Goal: Task Accomplishment & Management: Complete application form

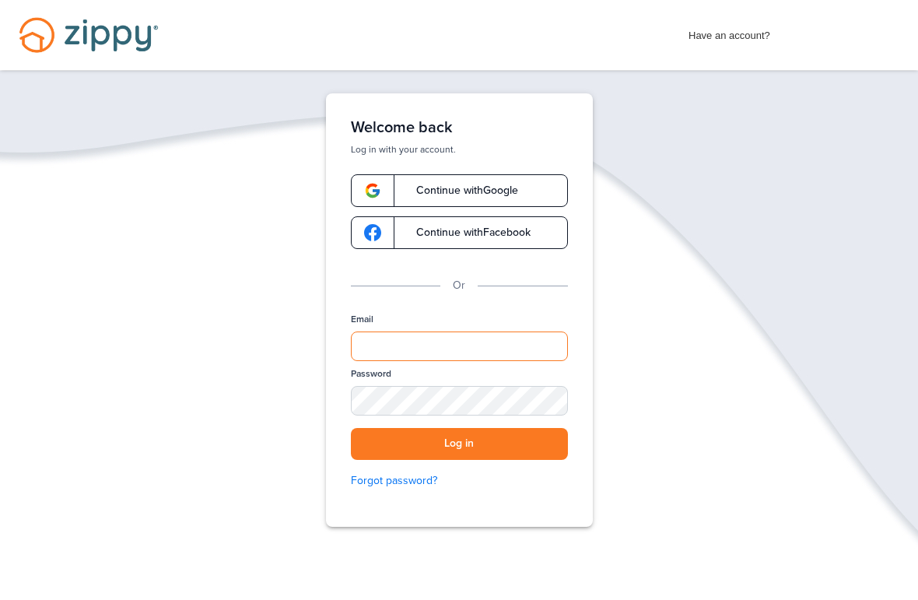
click at [545, 355] on input "Email" at bounding box center [459, 347] width 217 height 30
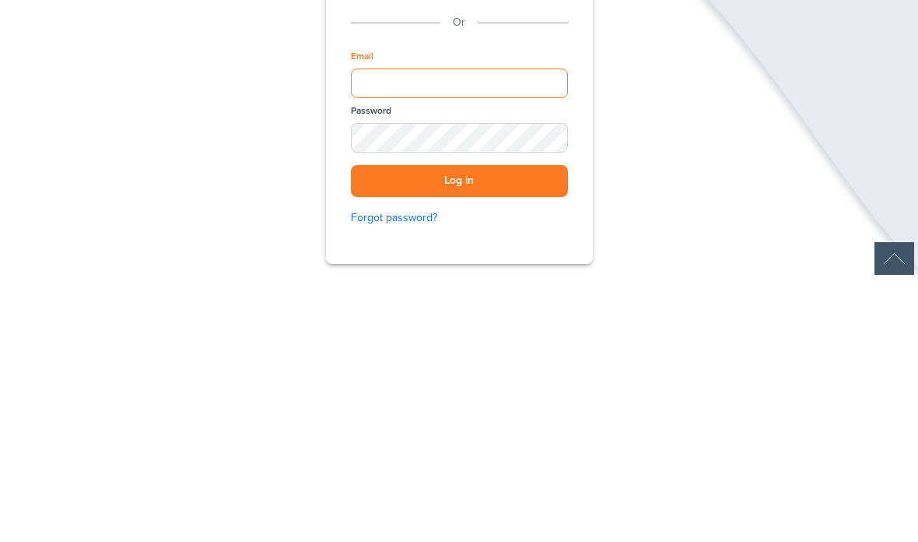
scroll to position [127, 0]
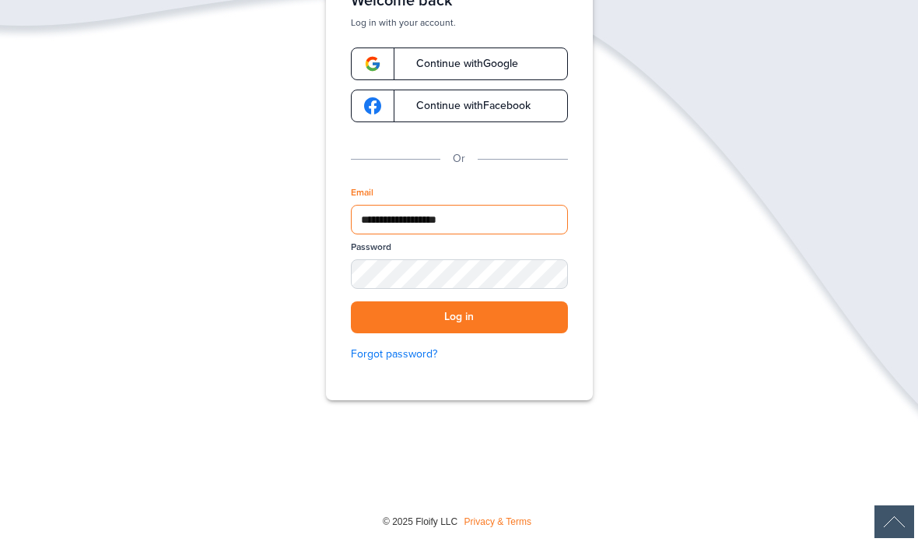
type input "**********"
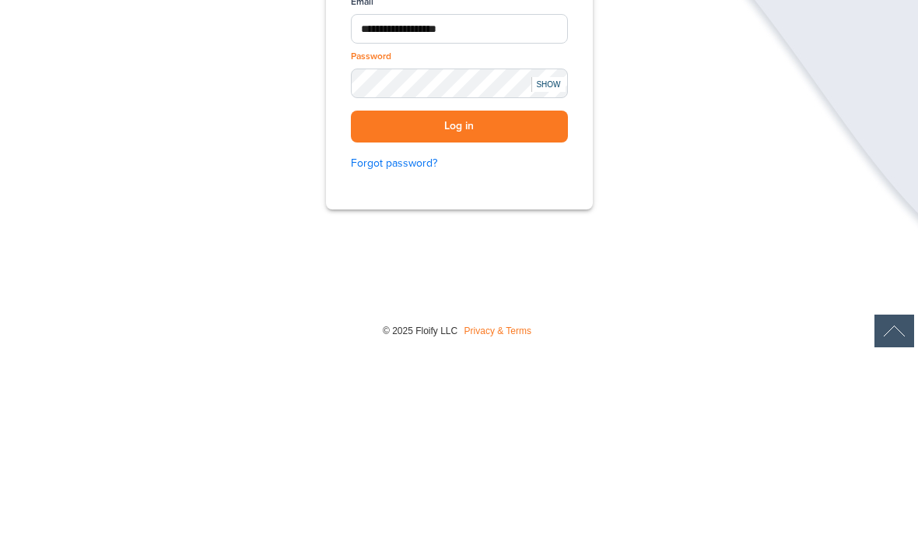
click at [532, 301] on button "Log in" at bounding box center [459, 317] width 217 height 32
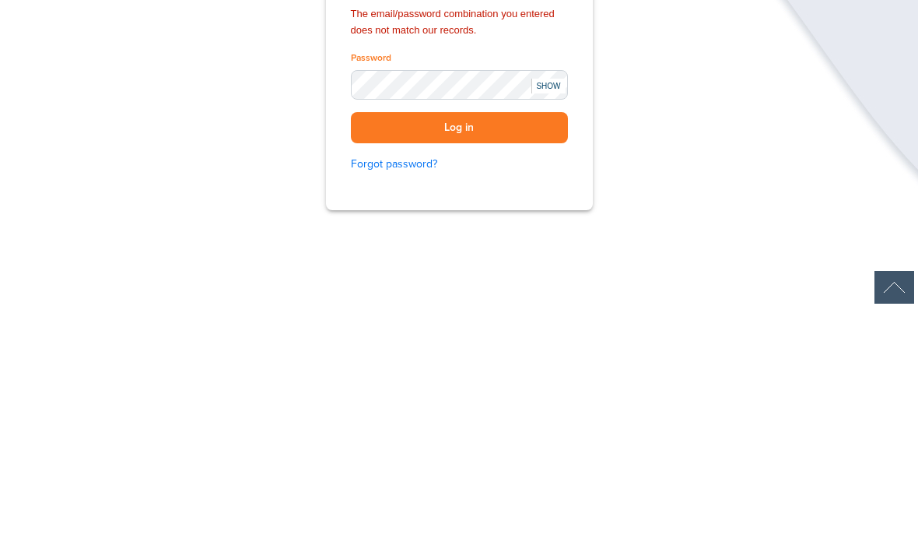
click at [516, 346] on button "Log in" at bounding box center [459, 362] width 217 height 32
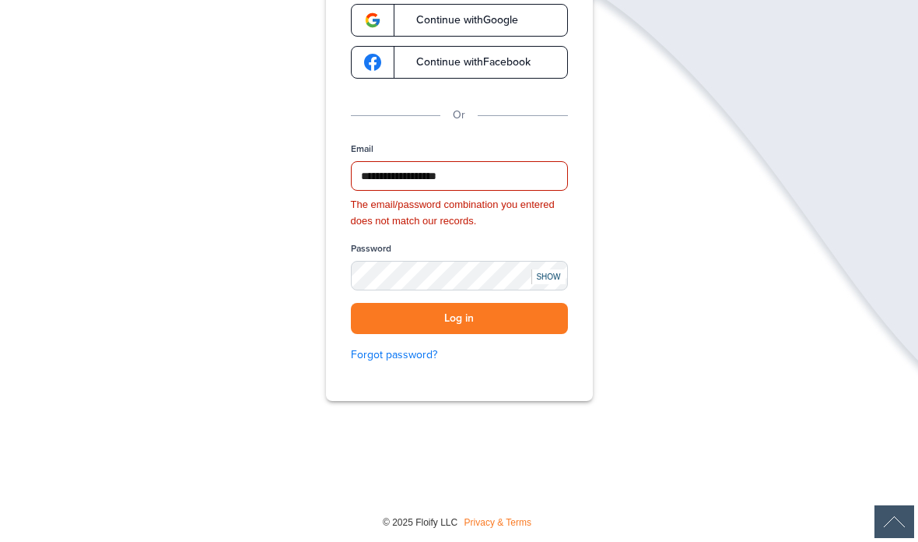
click at [501, 317] on button "Log in" at bounding box center [459, 319] width 217 height 32
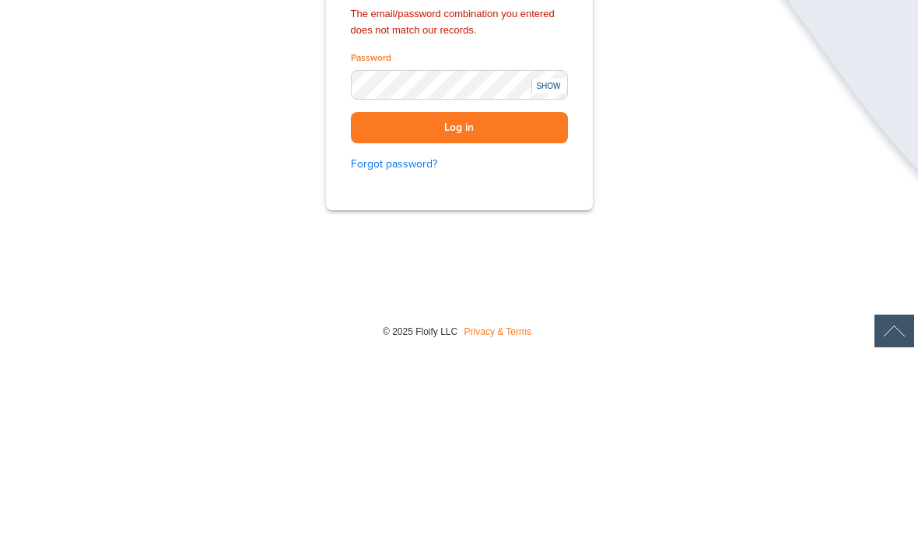
click at [507, 303] on button "Log in" at bounding box center [459, 319] width 217 height 32
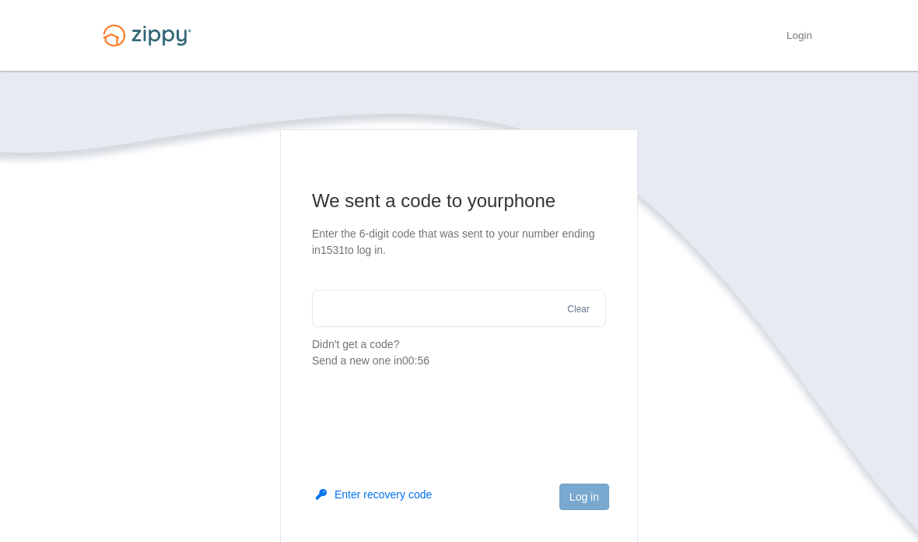
click at [515, 321] on input "text" at bounding box center [459, 308] width 294 height 37
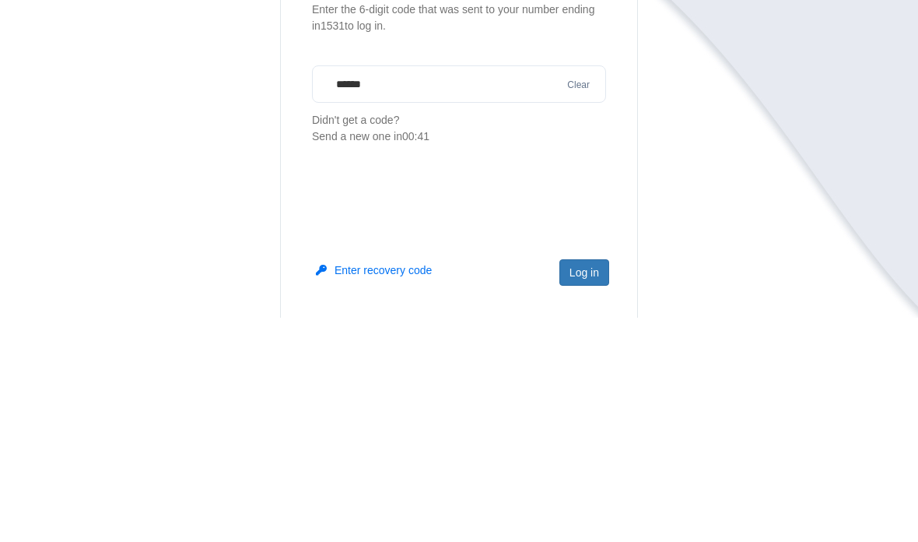
scroll to position [203, 0]
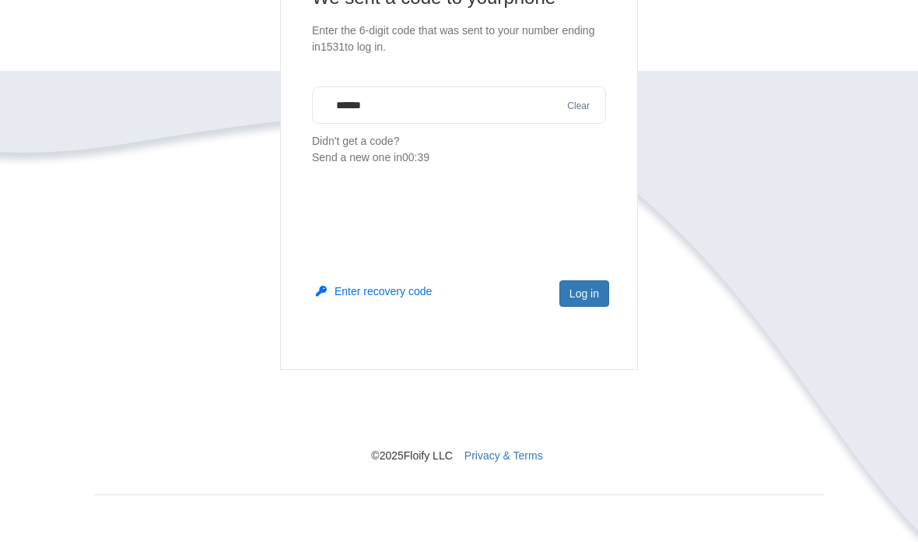
click at [582, 286] on button "Log in" at bounding box center [585, 293] width 50 height 26
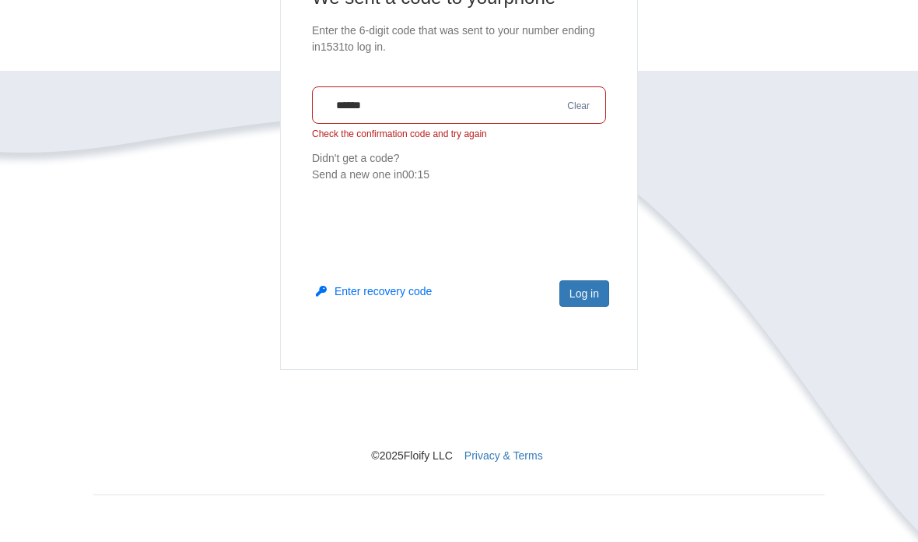
click at [509, 121] on input "******" at bounding box center [459, 104] width 294 height 37
type input "*"
type input "******"
click at [588, 296] on button "Log in" at bounding box center [585, 293] width 50 height 26
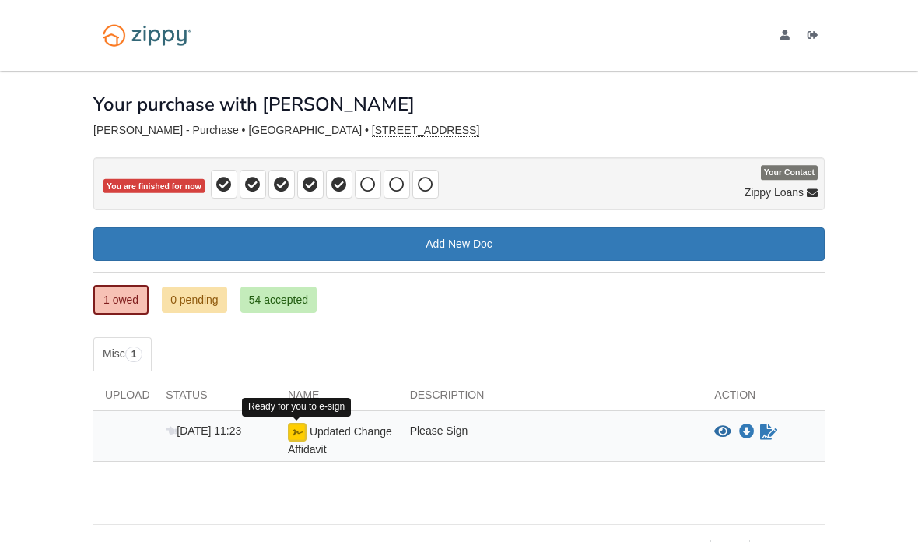
click at [295, 436] on img at bounding box center [297, 432] width 19 height 19
click at [349, 439] on div "Updated Change Affidavit" at bounding box center [337, 440] width 122 height 34
click at [771, 432] on icon "Sign Form" at bounding box center [768, 432] width 17 height 16
click at [115, 296] on link "1 owed" at bounding box center [120, 300] width 55 height 30
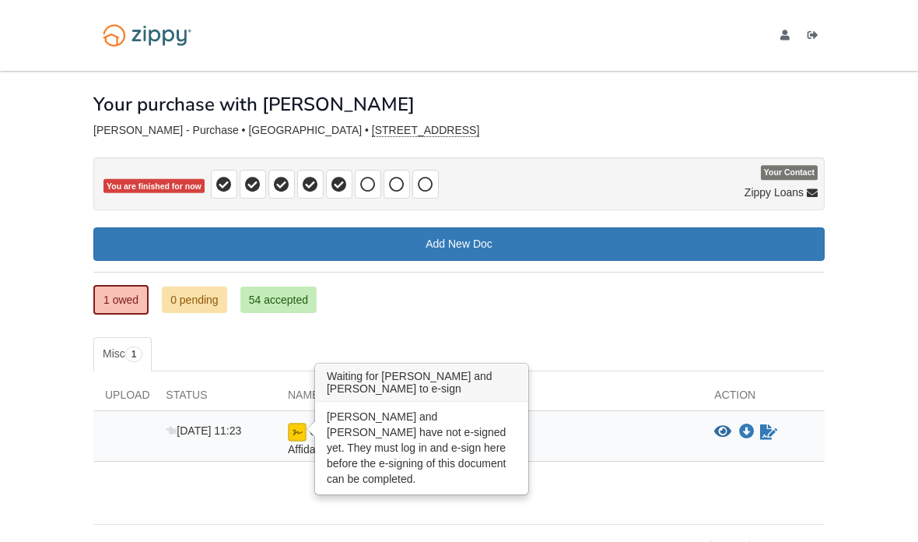
click at [299, 432] on img at bounding box center [297, 432] width 19 height 19
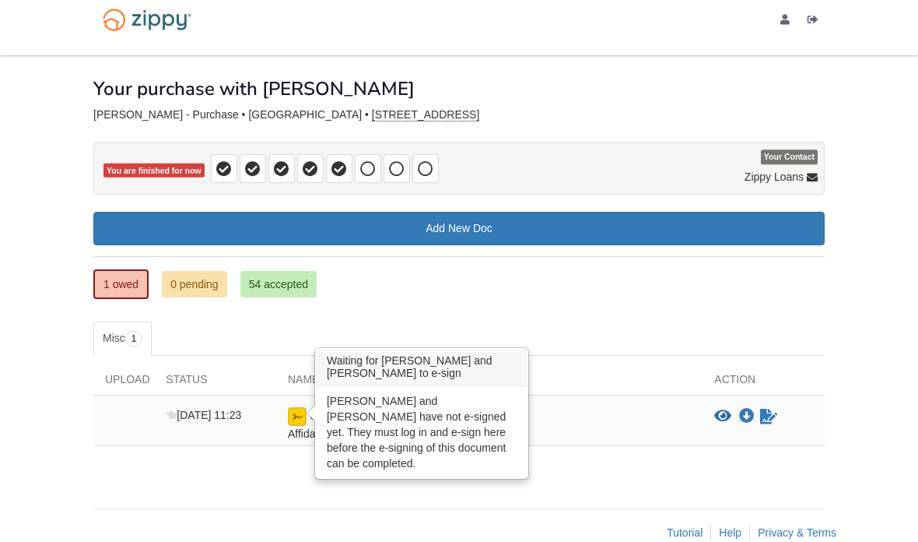
scroll to position [16, 0]
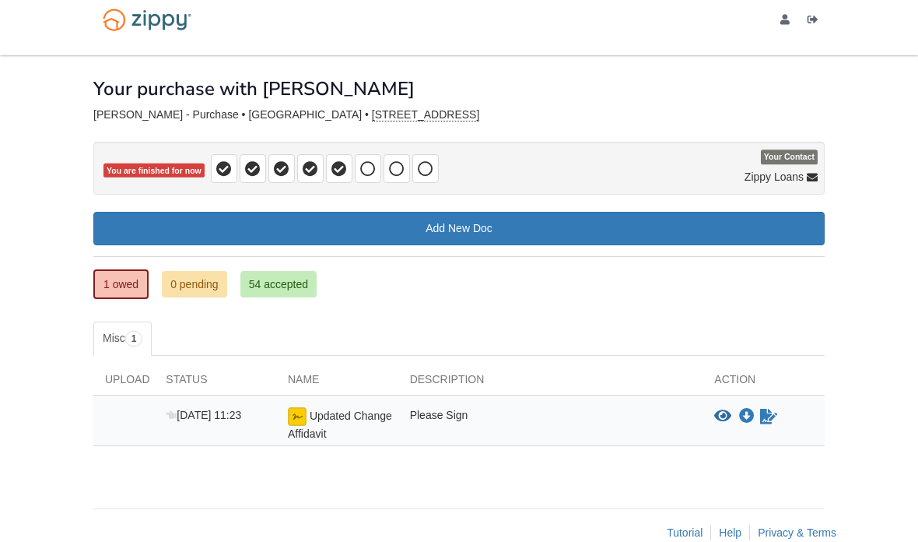
click at [616, 429] on div "Please Sign" at bounding box center [551, 424] width 305 height 34
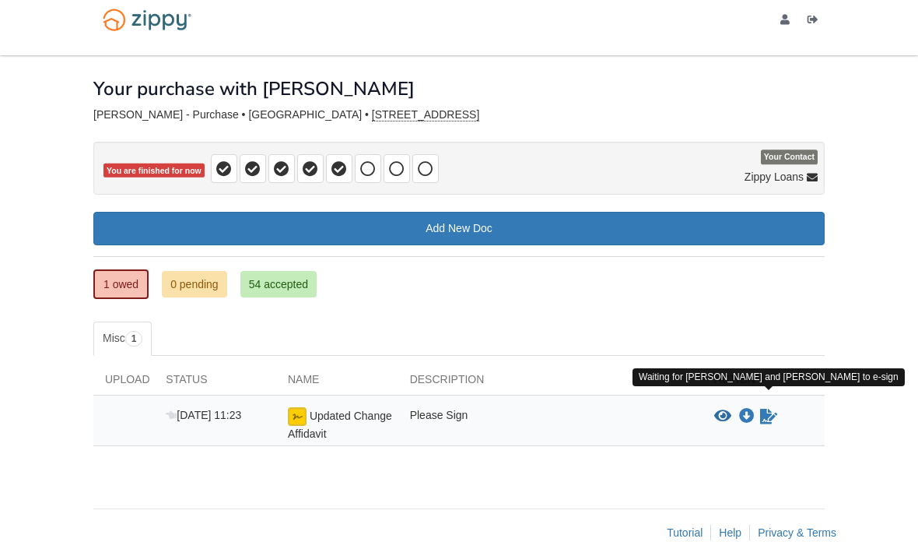
click at [777, 416] on icon "Waiting for your co-borrower to e-sign" at bounding box center [768, 417] width 17 height 16
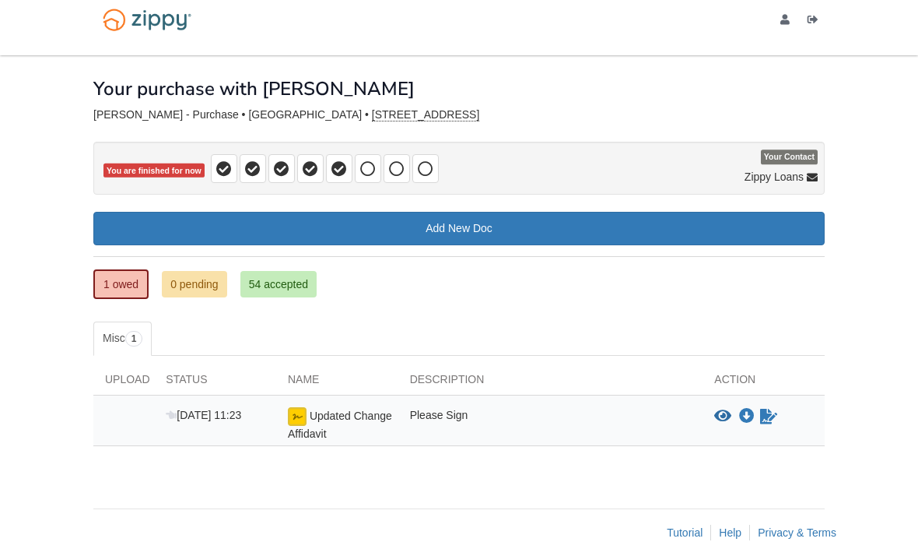
click at [768, 414] on icon "Waiting for your co-borrower to e-sign" at bounding box center [768, 417] width 17 height 16
